Goal: Information Seeking & Learning: Check status

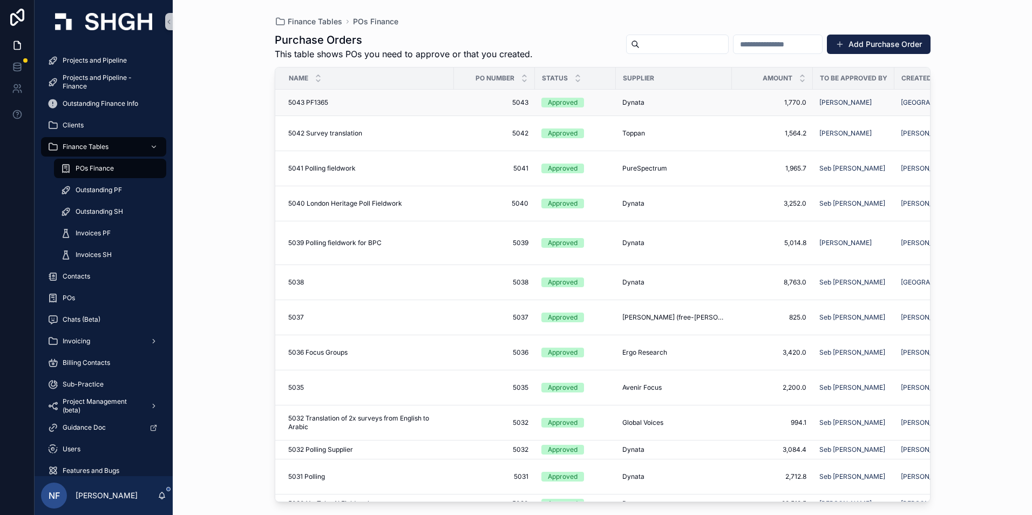
click at [560, 98] on div "Approved" at bounding box center [563, 103] width 30 height 10
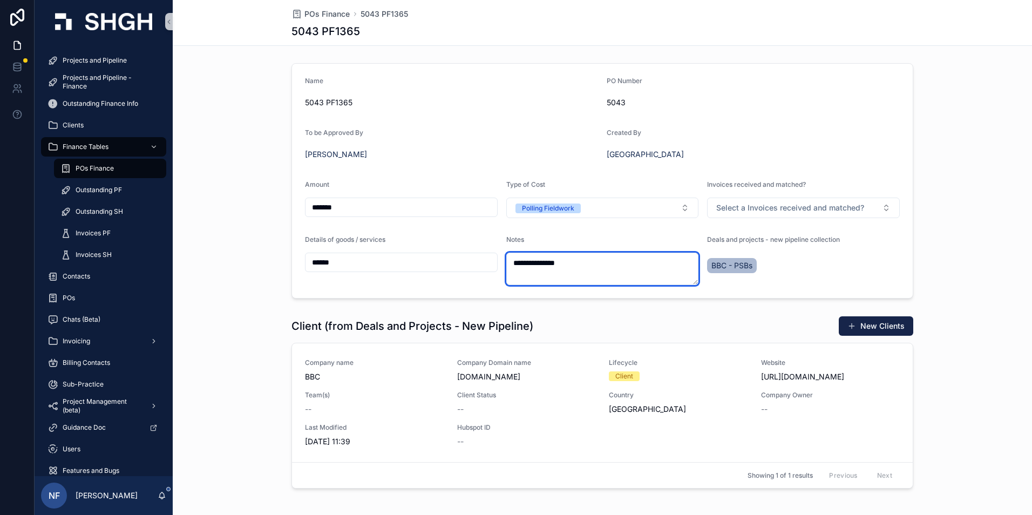
drag, startPoint x: 507, startPoint y: 263, endPoint x: 566, endPoint y: 261, distance: 59.4
click at [566, 261] on textarea "**********" at bounding box center [602, 269] width 193 height 32
click at [124, 59] on span "Projects and Pipeline" at bounding box center [95, 60] width 64 height 9
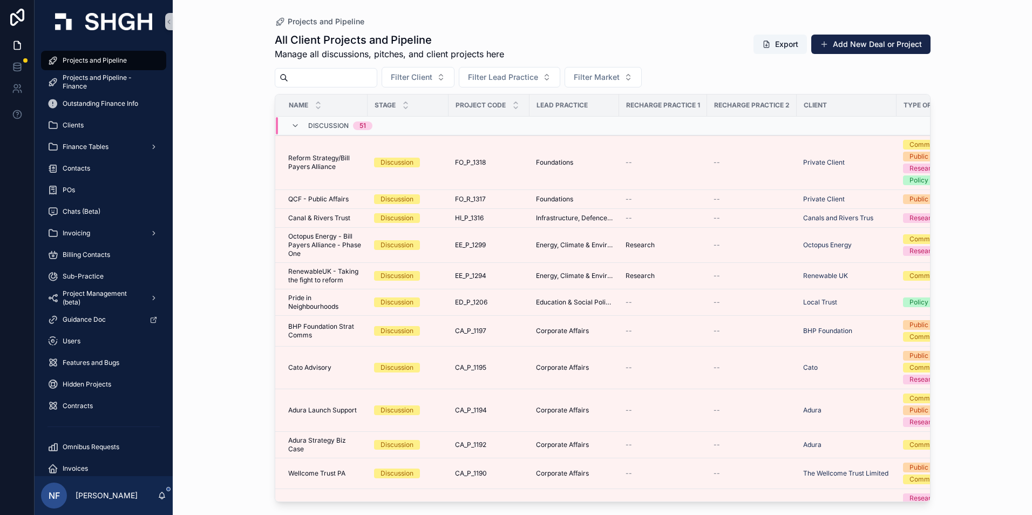
click at [355, 85] on input "scrollable content" at bounding box center [332, 77] width 89 height 15
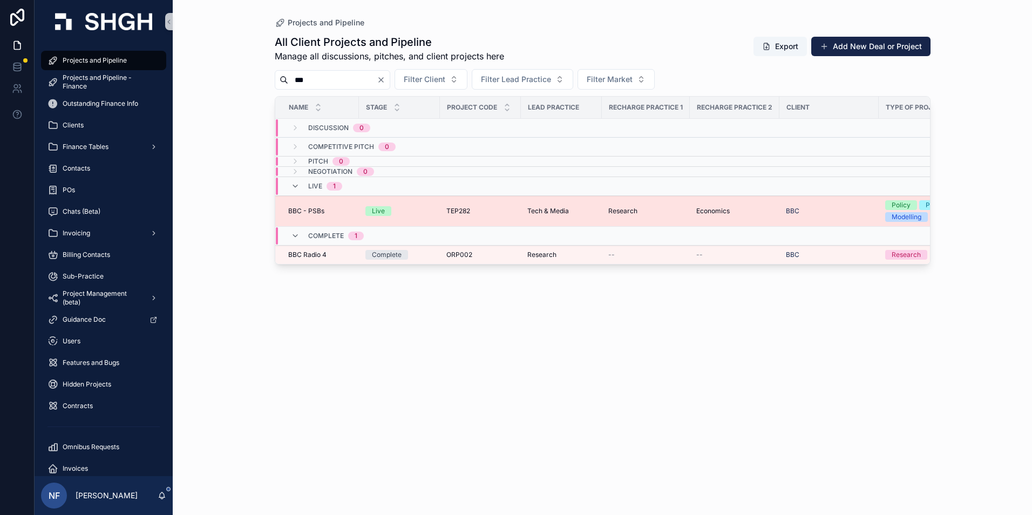
type input "***"
click at [300, 207] on span "BBC - PSBs" at bounding box center [306, 211] width 36 height 9
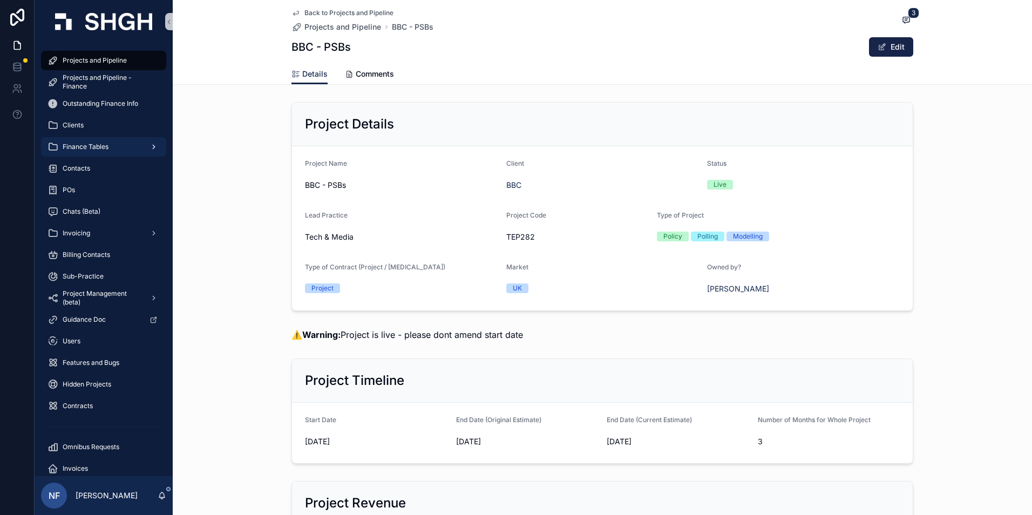
click at [86, 146] on span "Finance Tables" at bounding box center [86, 147] width 46 height 9
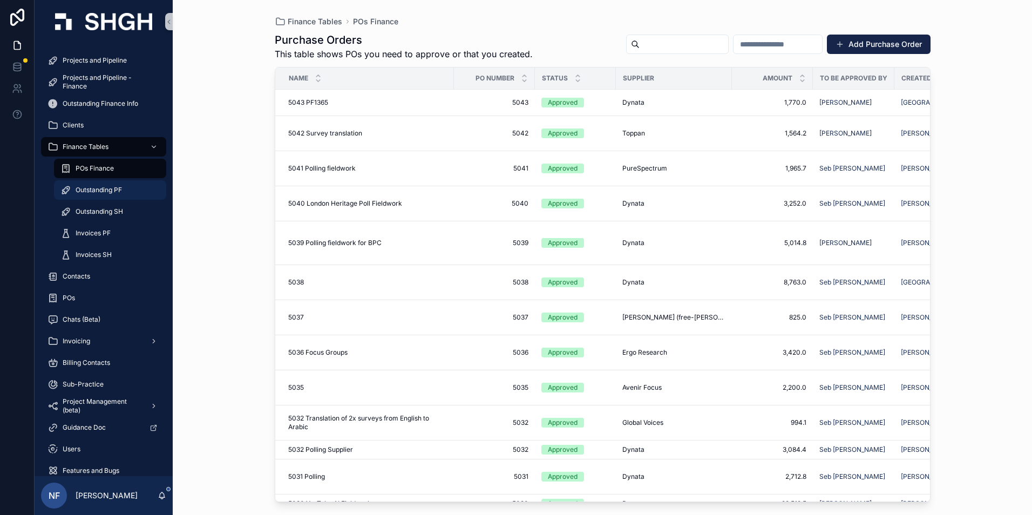
click at [95, 187] on span "Outstanding PF" at bounding box center [99, 190] width 46 height 9
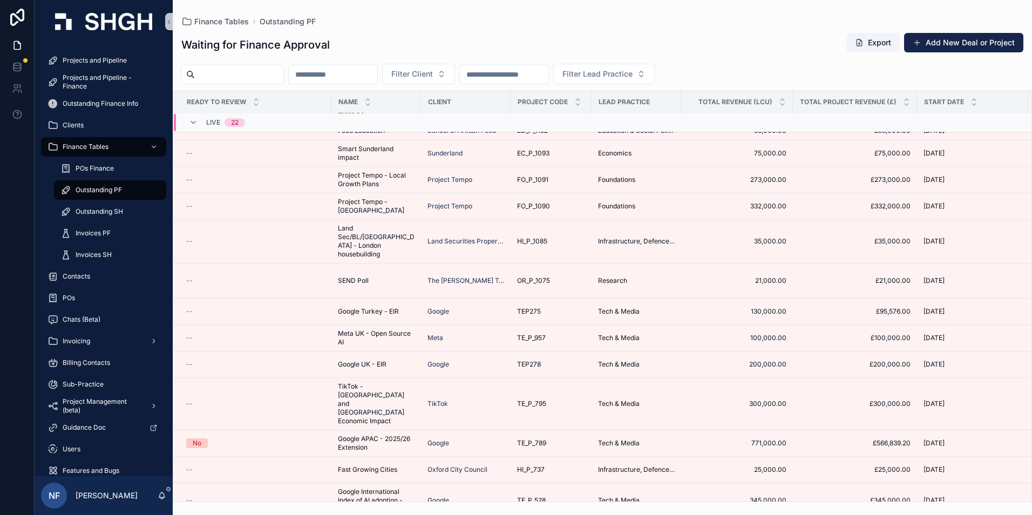
scroll to position [222, 0]
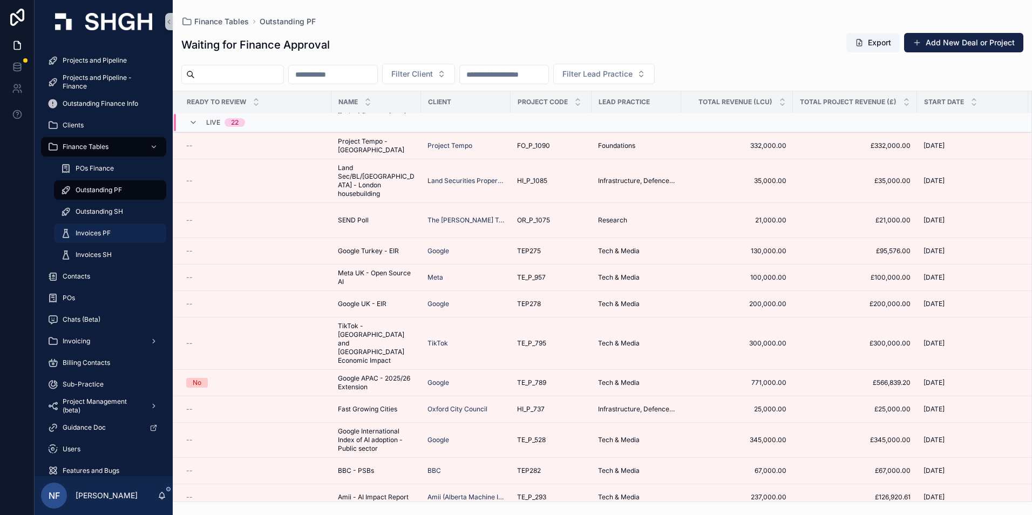
click at [90, 228] on div "Invoices PF" at bounding box center [109, 233] width 99 height 17
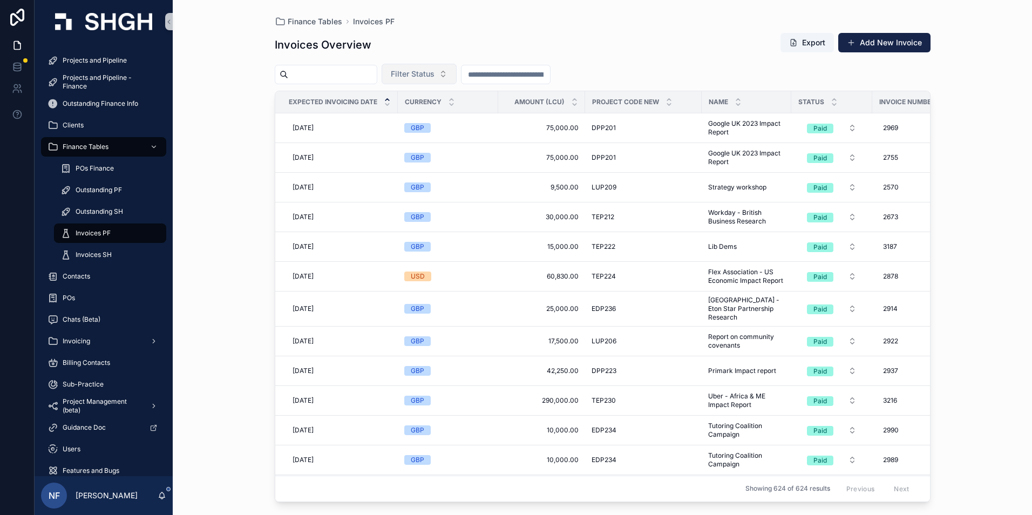
click at [435, 69] on span "Filter Status" at bounding box center [413, 74] width 44 height 11
click at [431, 119] on div "Waiting to Send" at bounding box center [447, 117] width 130 height 17
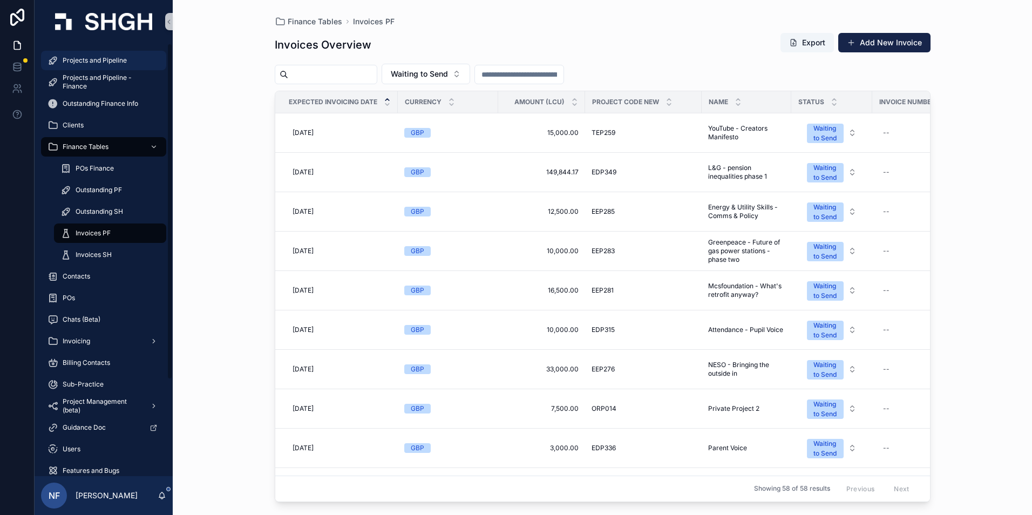
click at [67, 56] on span "Projects and Pipeline" at bounding box center [95, 60] width 64 height 9
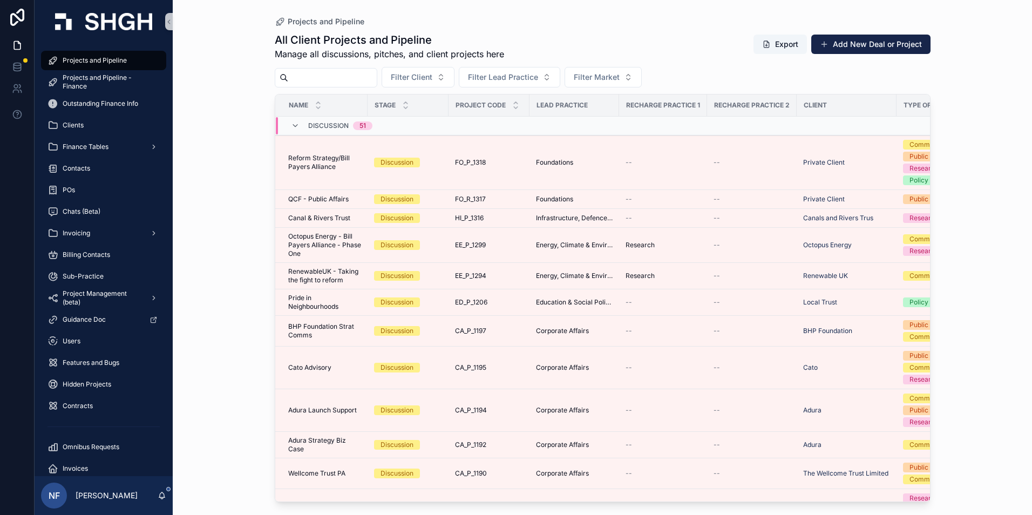
click at [327, 75] on input "scrollable content" at bounding box center [332, 77] width 89 height 15
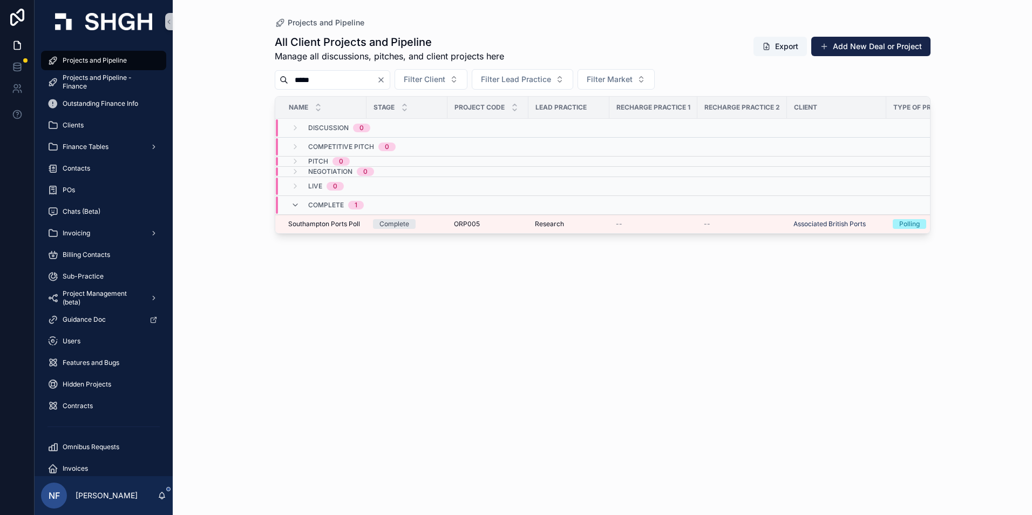
click at [320, 80] on input "*****" at bounding box center [332, 79] width 89 height 15
type input "*"
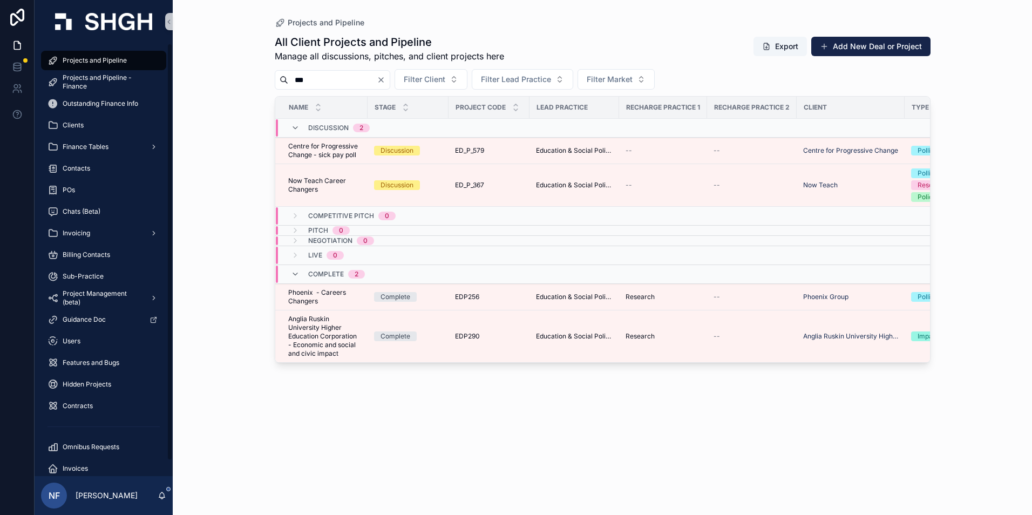
click at [330, 84] on input "***" at bounding box center [332, 79] width 89 height 15
type input "*"
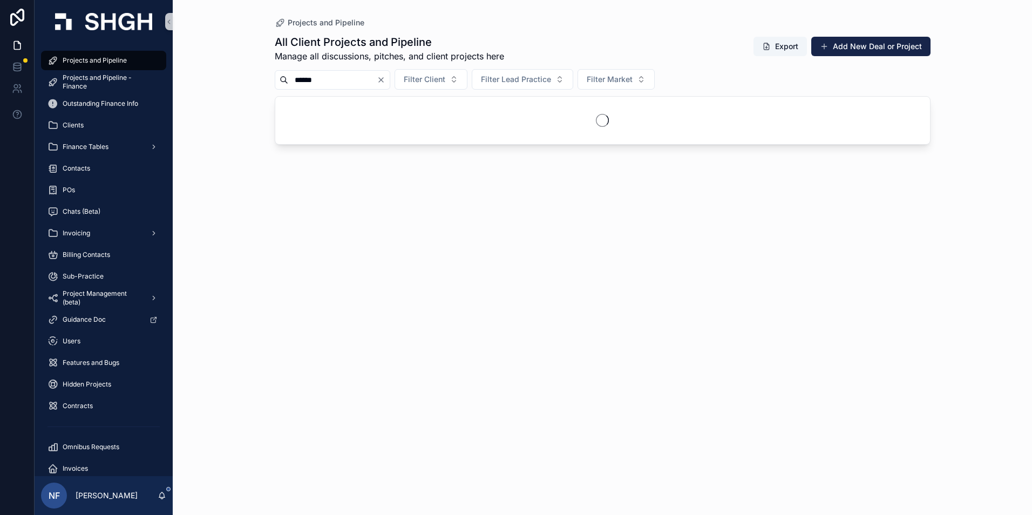
type input "******"
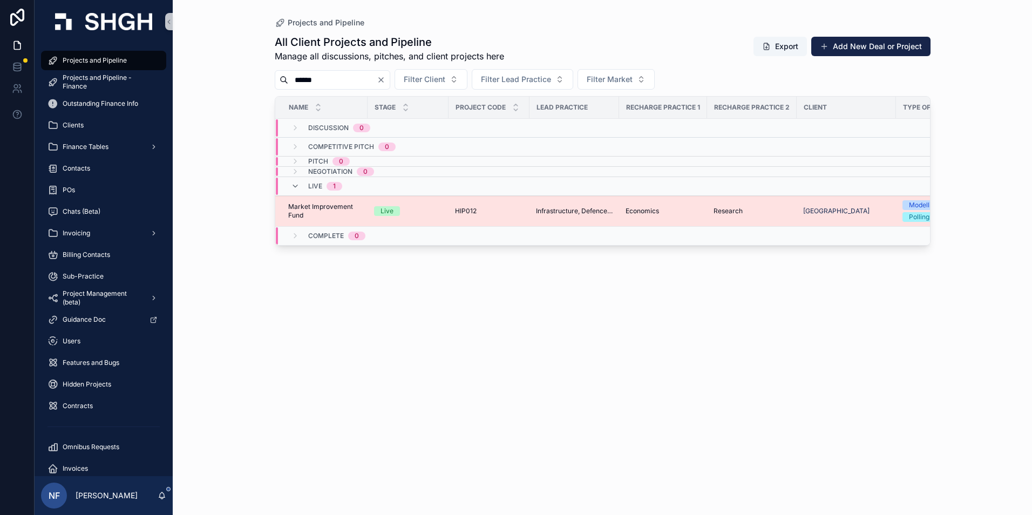
click at [312, 211] on span "Market Improvement Fund" at bounding box center [324, 210] width 73 height 17
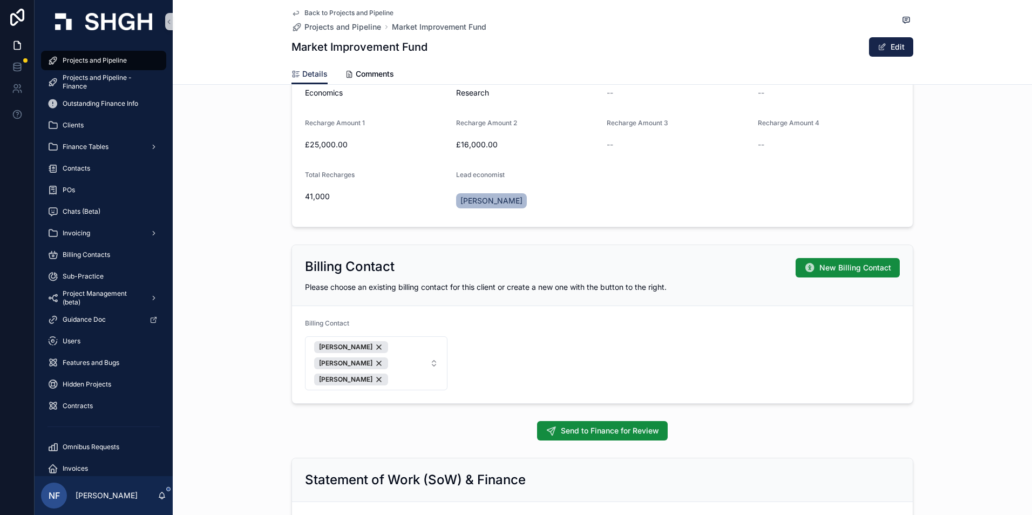
scroll to position [810, 0]
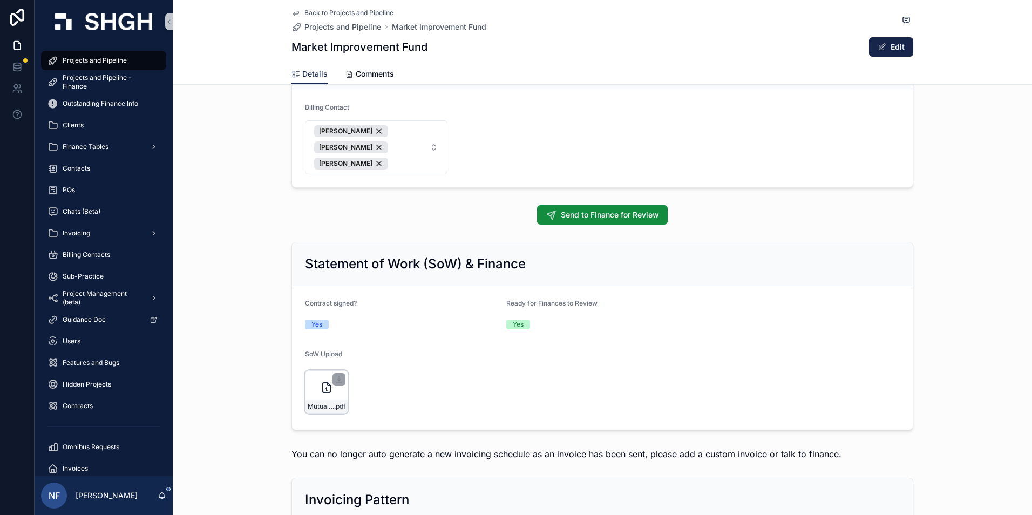
click at [314, 409] on span "Mutual_Confidentiality_Agreement_-_PF_-_Employee_Stonehaven_signed.docx" at bounding box center [321, 406] width 26 height 9
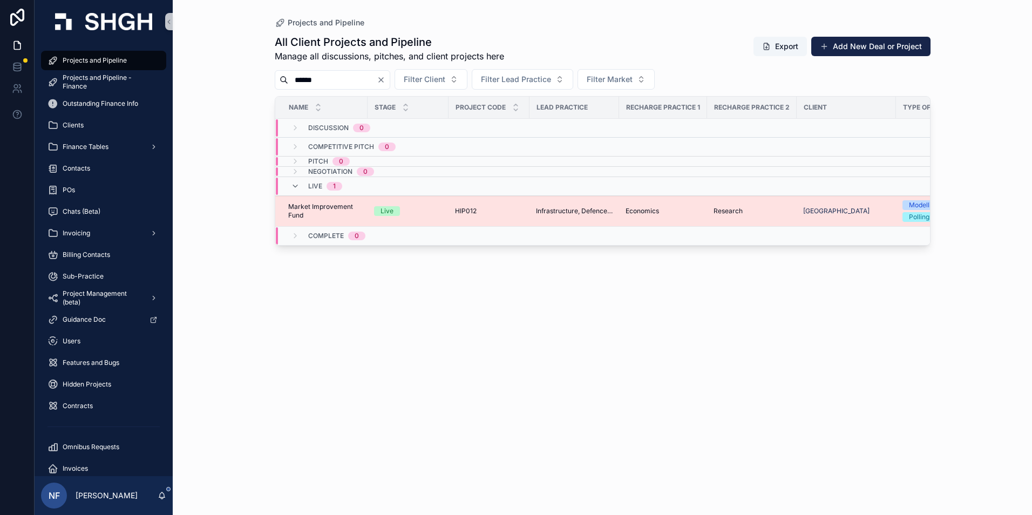
click at [293, 204] on span "Market Improvement Fund" at bounding box center [324, 210] width 73 height 17
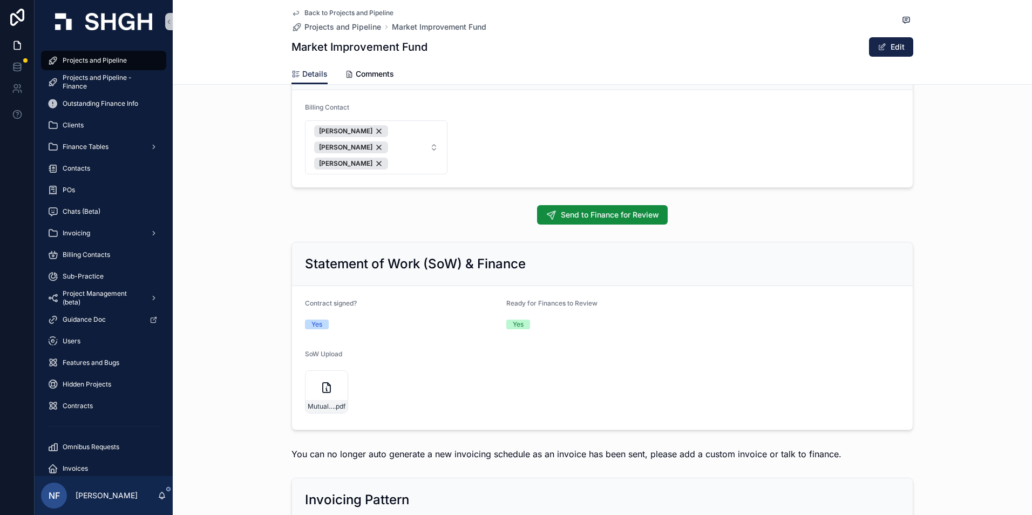
scroll to position [1080, 0]
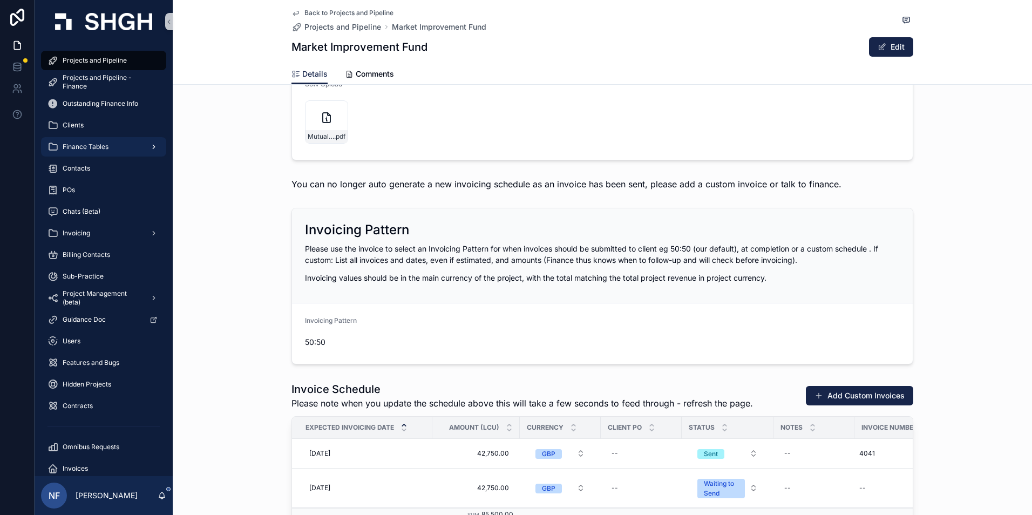
click at [75, 145] on span "Finance Tables" at bounding box center [86, 147] width 46 height 9
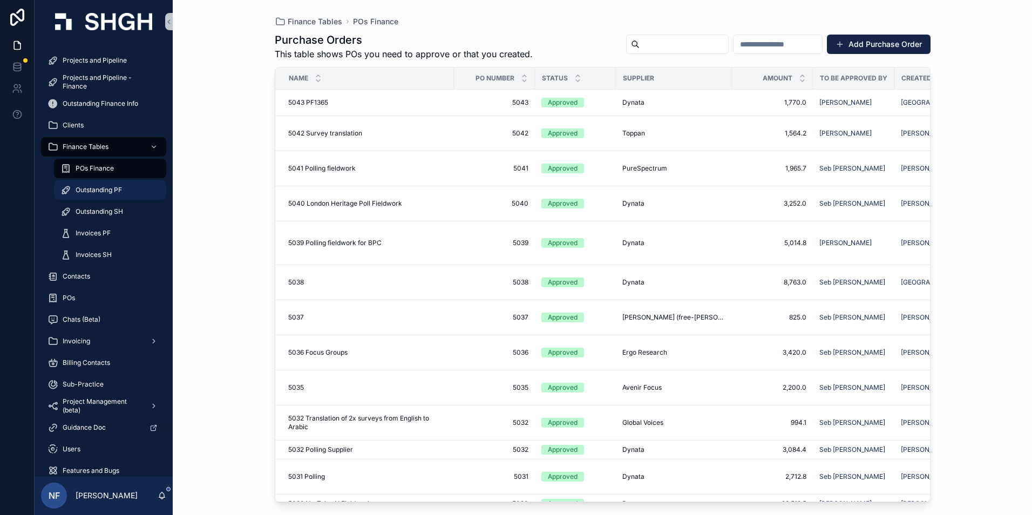
click at [87, 191] on span "Outstanding PF" at bounding box center [99, 190] width 46 height 9
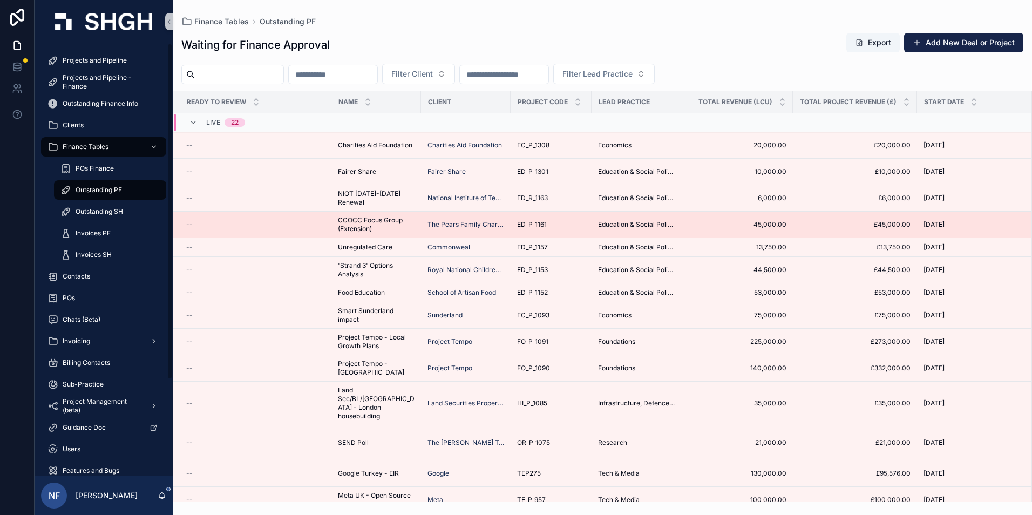
scroll to position [222, 0]
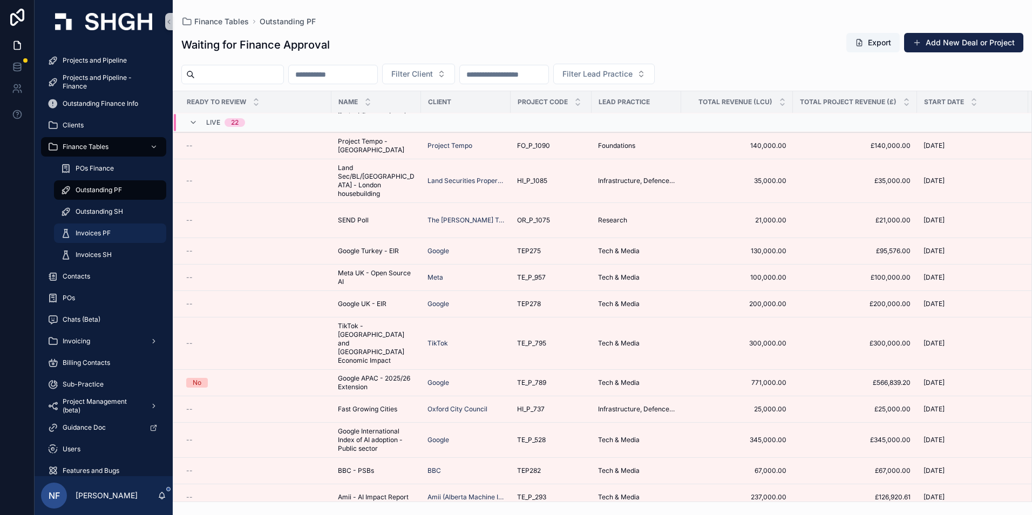
click at [89, 233] on span "Invoices PF" at bounding box center [93, 233] width 35 height 9
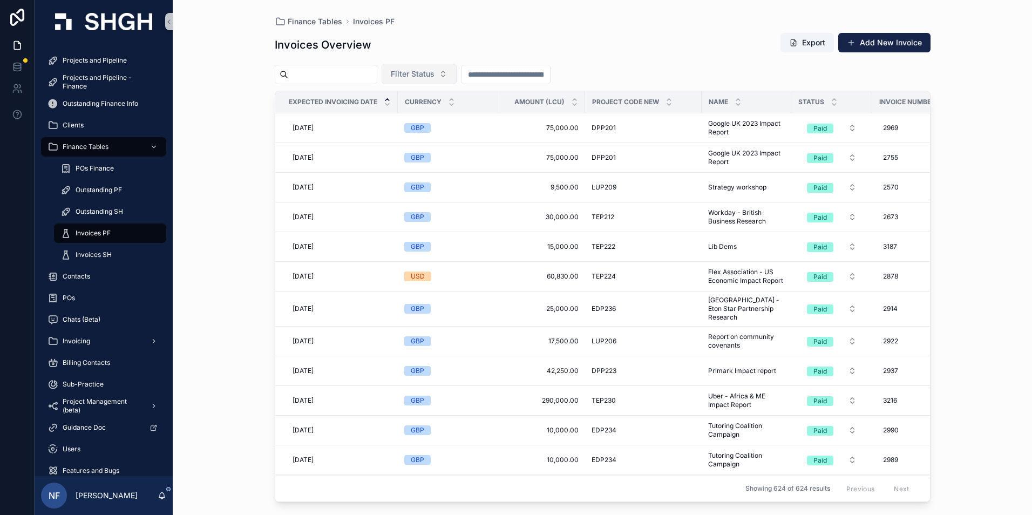
click at [457, 79] on button "Filter Status" at bounding box center [419, 74] width 75 height 21
click at [435, 112] on div "Waiting to Send" at bounding box center [447, 117] width 130 height 17
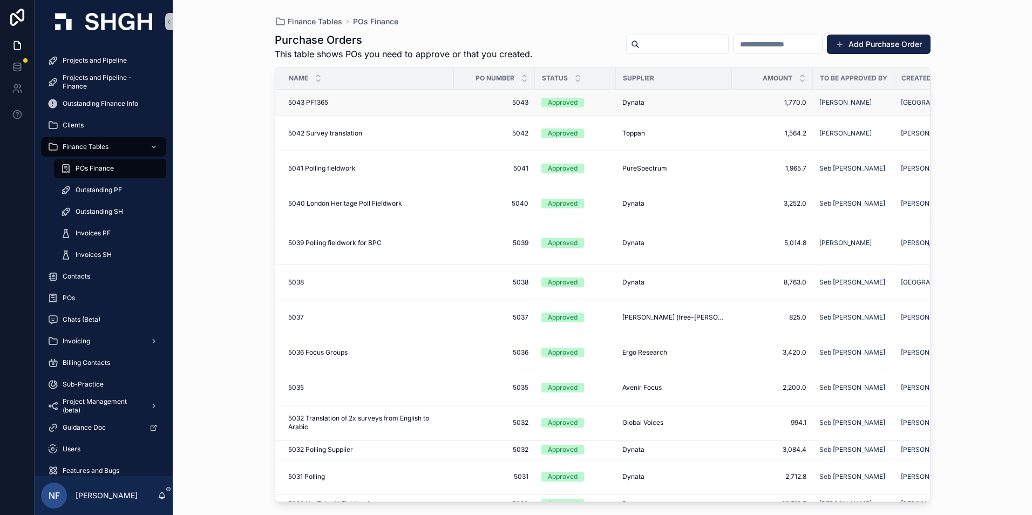
click at [571, 105] on div "Approved" at bounding box center [563, 103] width 30 height 10
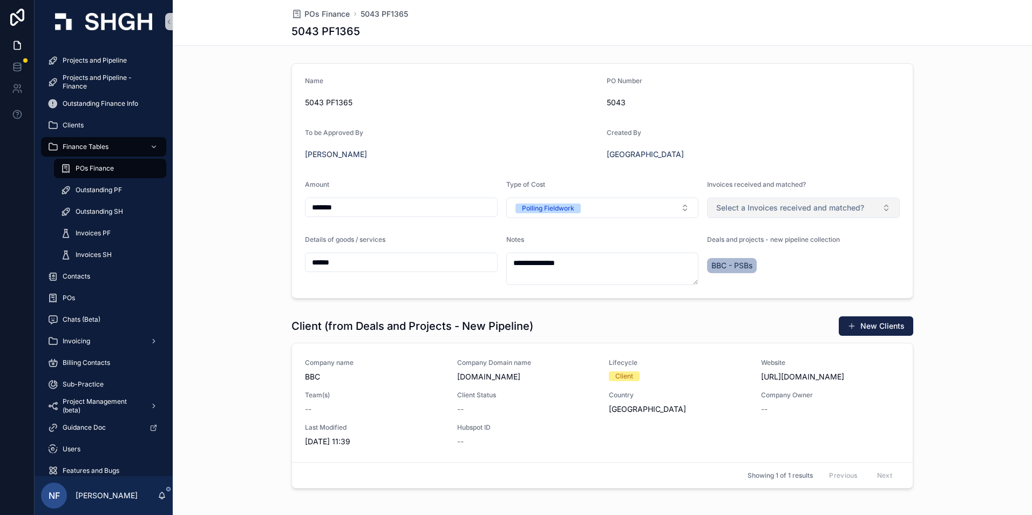
click at [794, 209] on span "Select a Invoices received and matched?" at bounding box center [790, 207] width 148 height 11
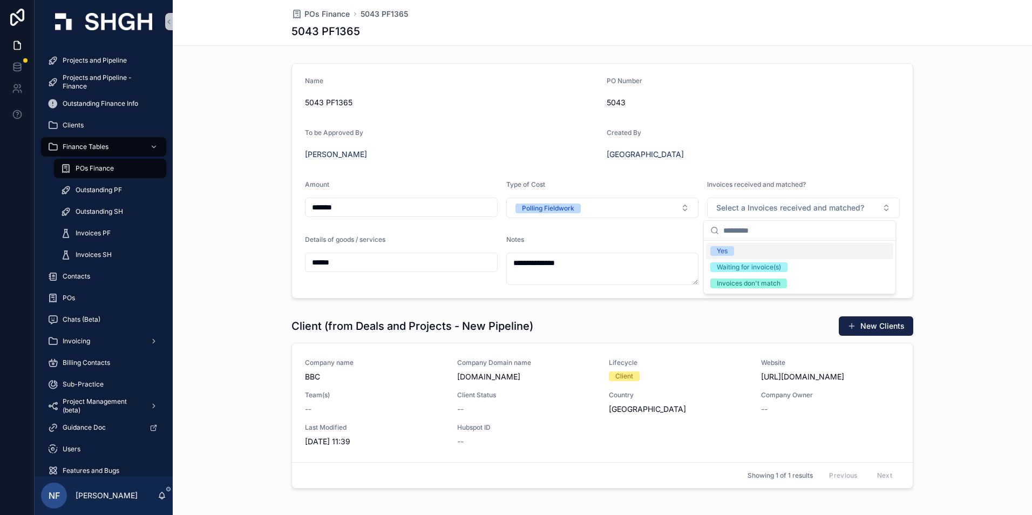
click at [724, 250] on div "Yes" at bounding box center [722, 251] width 11 height 10
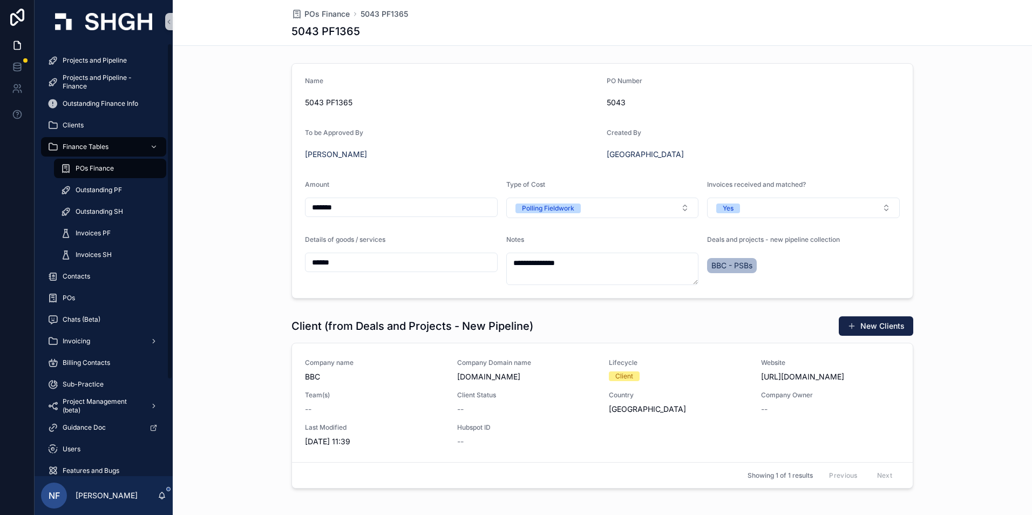
click at [98, 171] on span "POs Finance" at bounding box center [95, 168] width 38 height 9
